Goal: Task Accomplishment & Management: Use online tool/utility

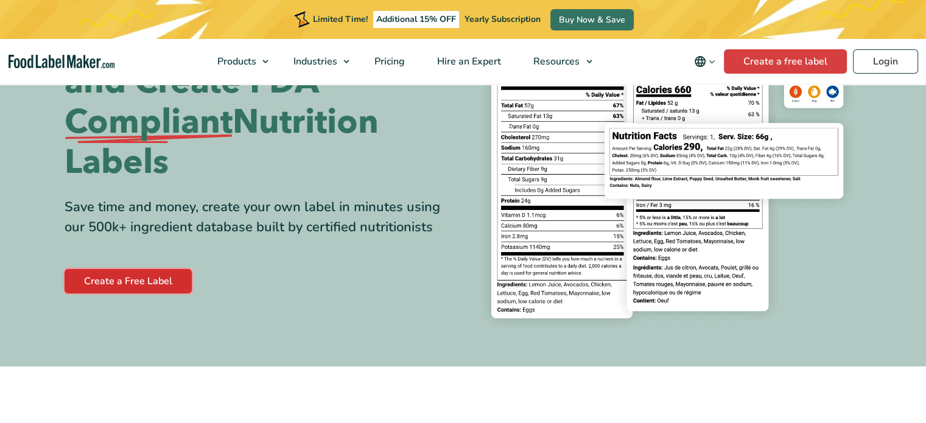
click at [132, 283] on link "Create a Free Label" at bounding box center [128, 281] width 127 height 24
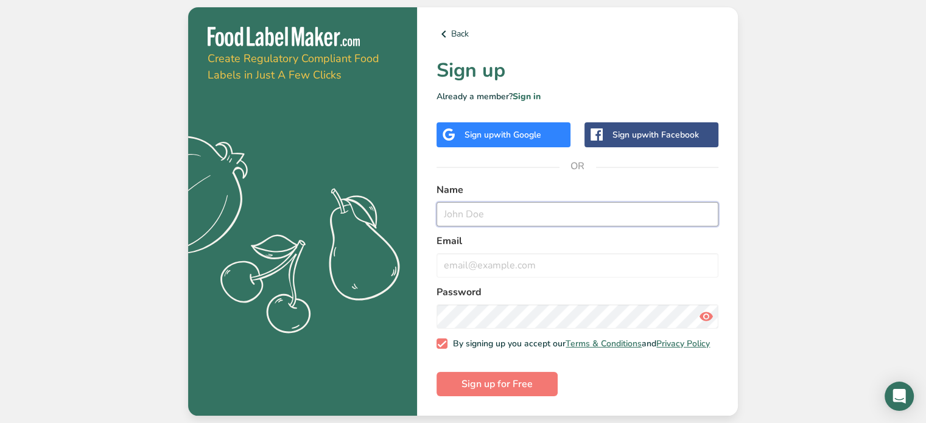
click at [520, 205] on input "text" at bounding box center [578, 214] width 282 height 24
